Goal: Task Accomplishment & Management: Manage account settings

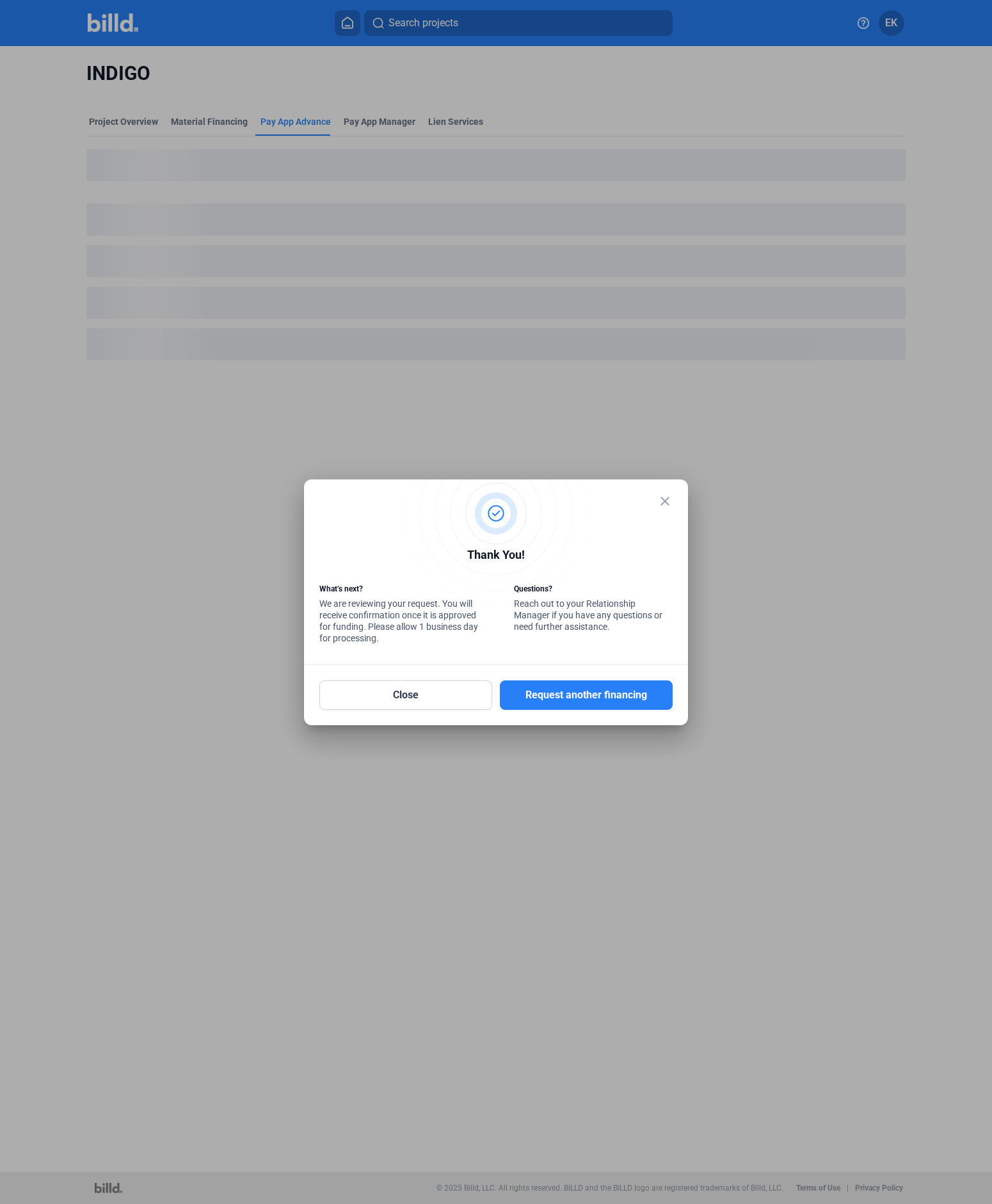
click at [670, 495] on mat-icon "close" at bounding box center [665, 501] width 15 height 15
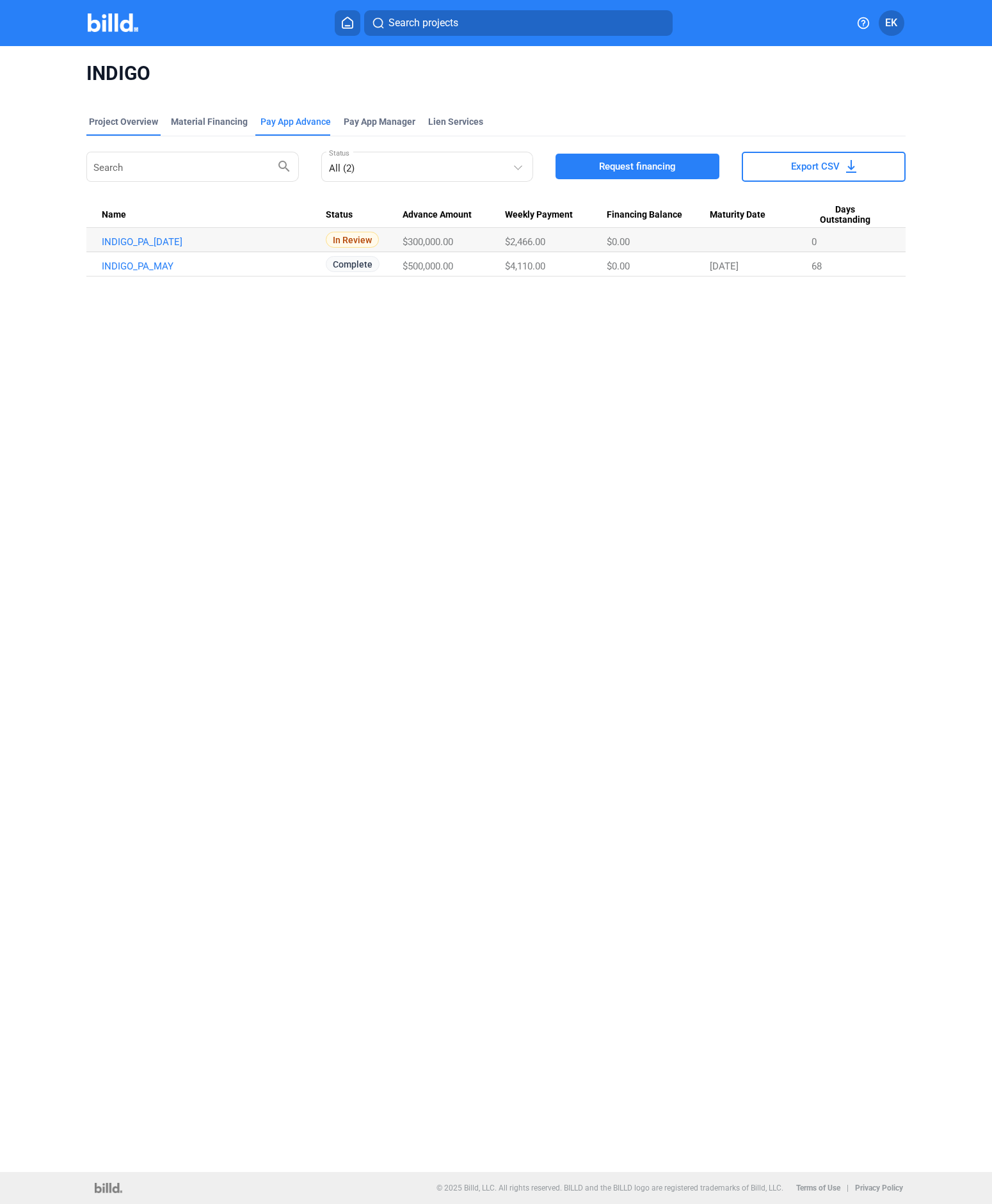
click at [117, 119] on div "Project Overview" at bounding box center [123, 122] width 69 height 13
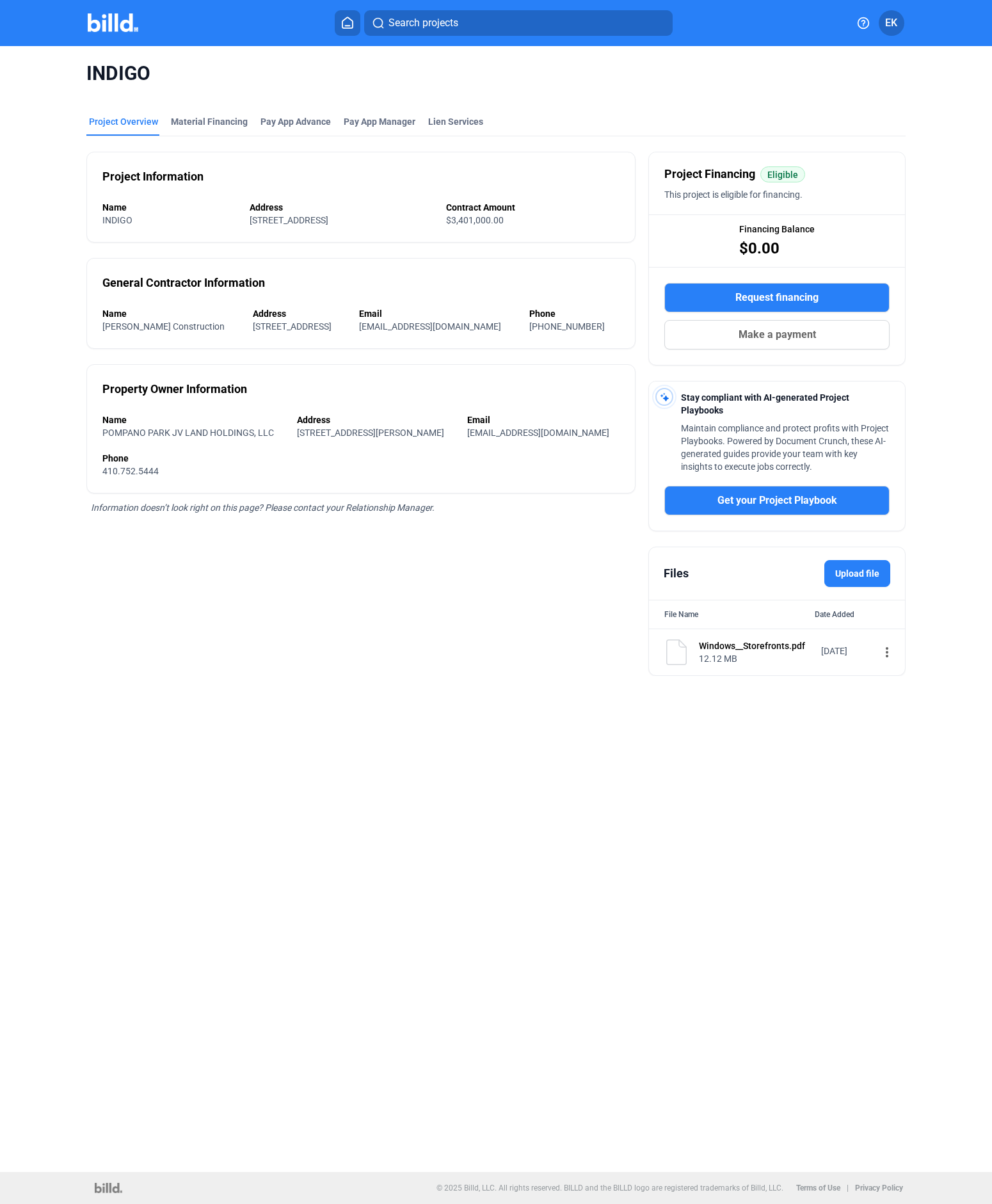
click at [118, 27] on img at bounding box center [113, 22] width 50 height 19
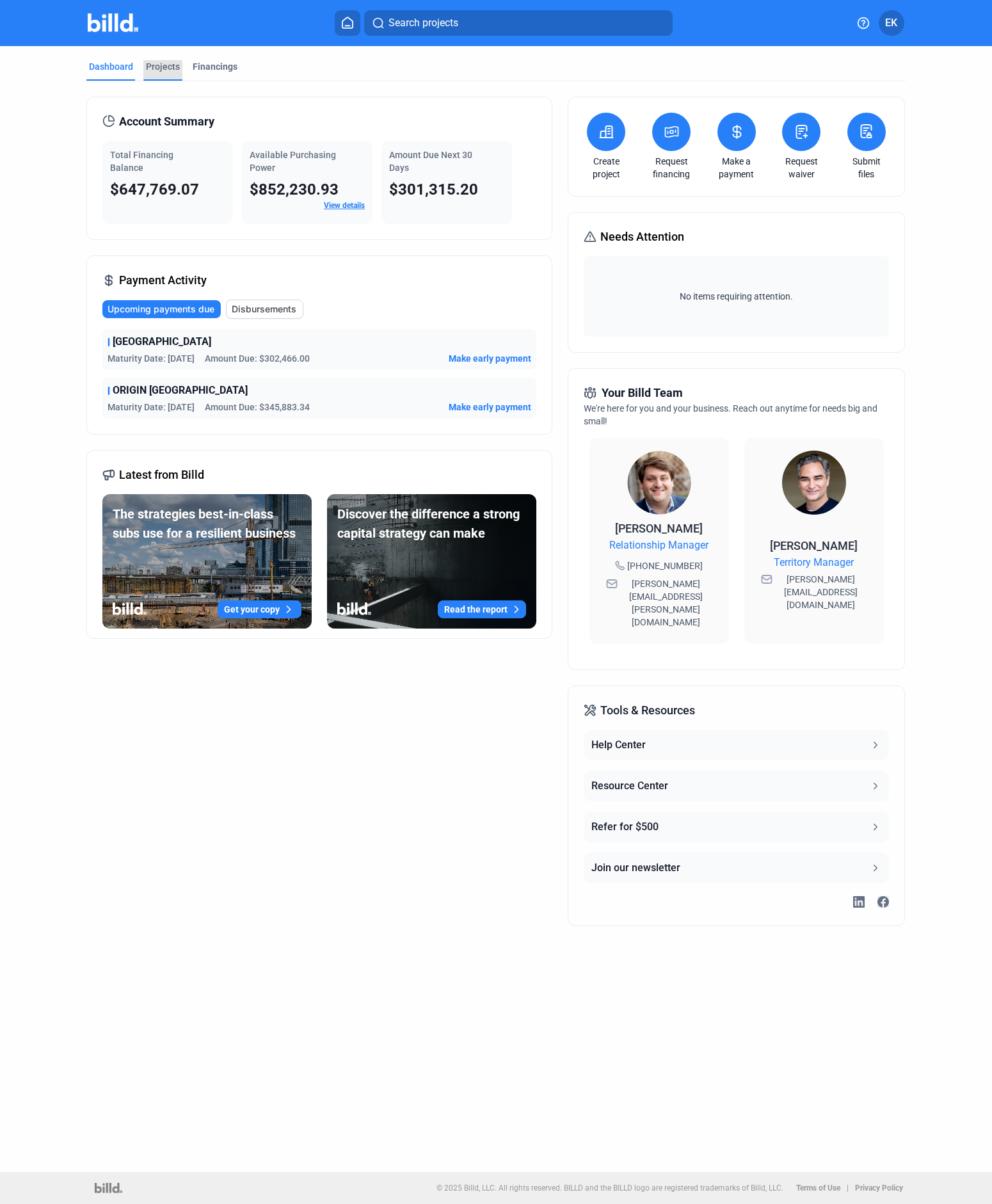
click at [166, 61] on div "Projects" at bounding box center [163, 66] width 34 height 13
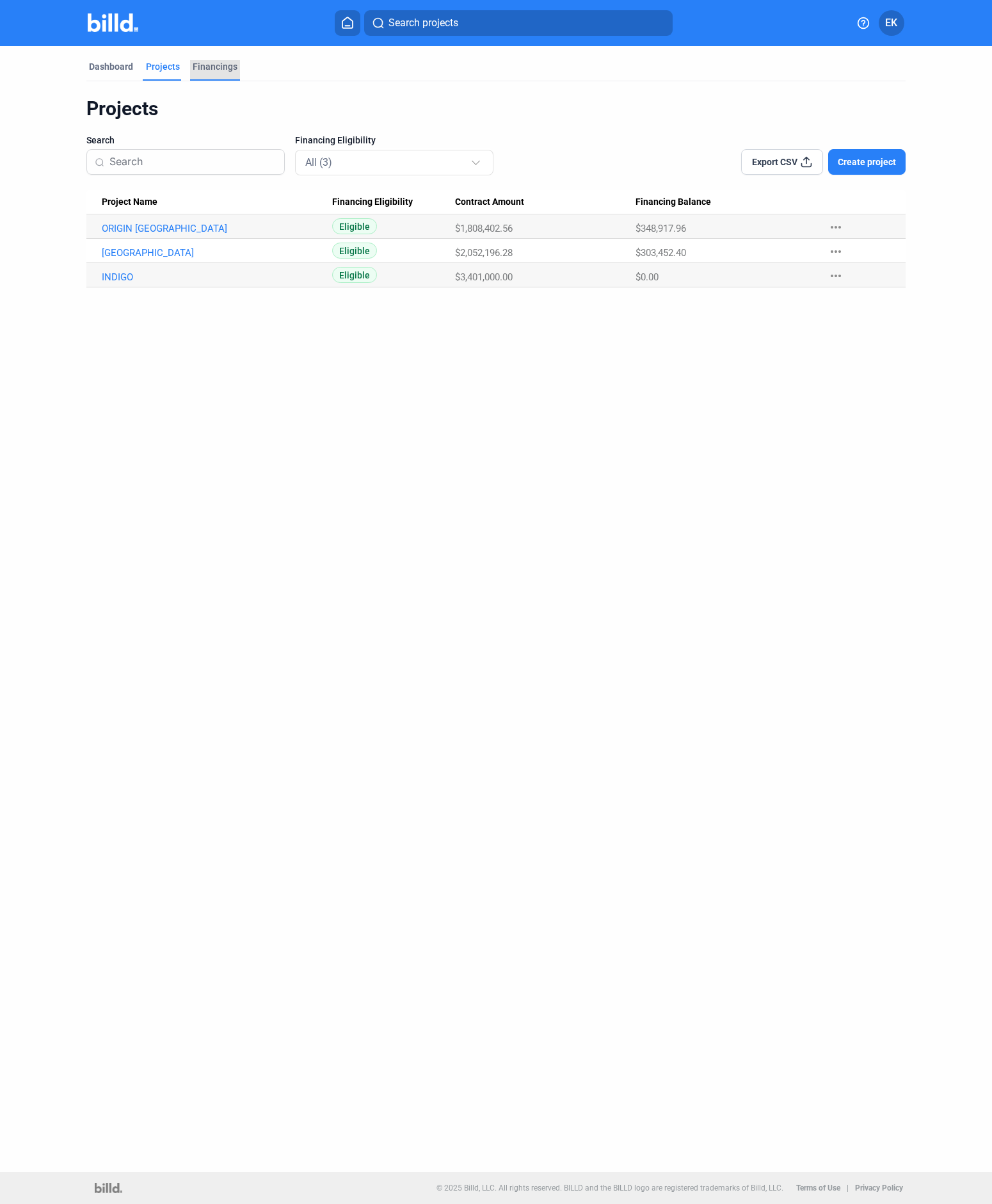
click at [233, 64] on div "Financings" at bounding box center [215, 66] width 45 height 13
